Goal: Task Accomplishment & Management: Manage account settings

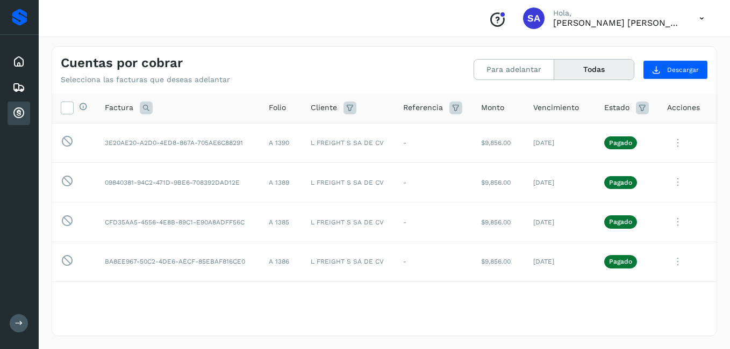
click at [24, 67] on icon at bounding box center [18, 61] width 13 height 13
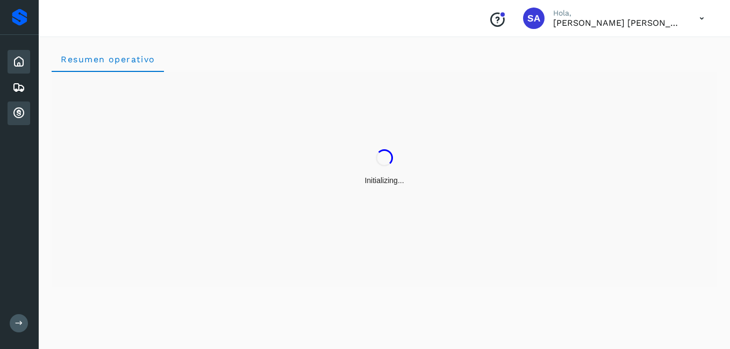
click at [23, 117] on icon at bounding box center [18, 113] width 13 height 13
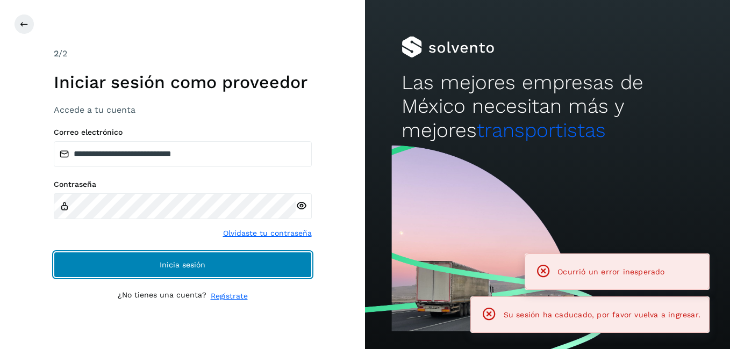
click at [139, 255] on button "Inicia sesión" at bounding box center [183, 265] width 258 height 26
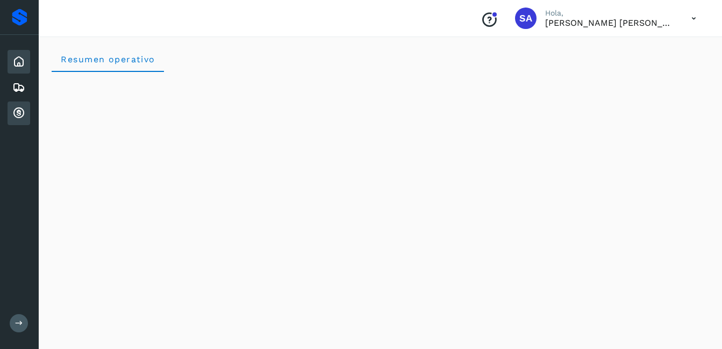
click at [21, 111] on icon at bounding box center [18, 113] width 13 height 13
